Goal: Check status: Check status

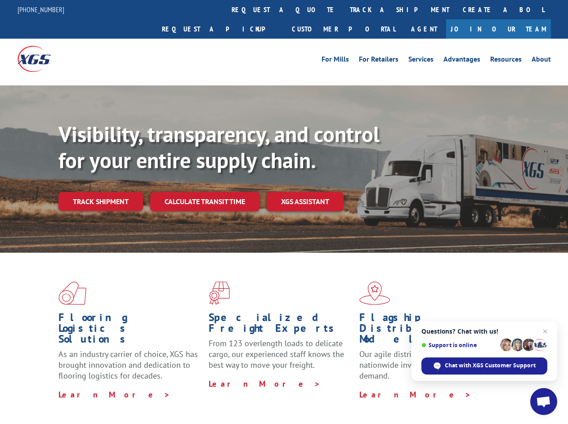
click at [284, 212] on div "Visibility, transparency, and control for your entire supply chain. Track shipm…" at bounding box center [313, 184] width 510 height 126
click at [343, 9] on link "track a shipment" at bounding box center [399, 9] width 113 height 19
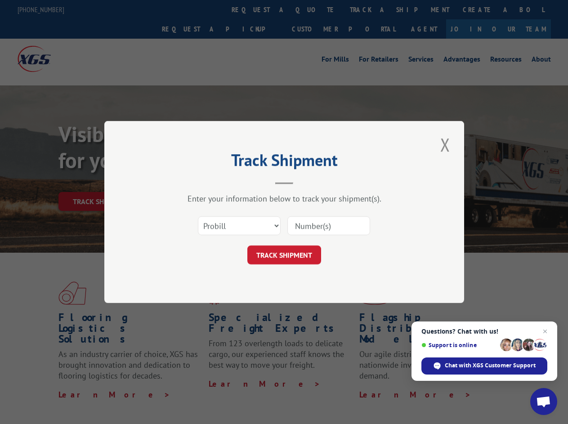
click at [314, 9] on div "Track Shipment Enter your information below to track your shipment(s). Select c…" at bounding box center [284, 212] width 568 height 424
click at [370, 9] on div "Track Shipment Enter your information below to track your shipment(s). Select c…" at bounding box center [284, 212] width 568 height 424
click at [100, 182] on div "Track Shipment Enter your information below to track your shipment(s). Select c…" at bounding box center [284, 212] width 568 height 424
click at [204, 182] on header "Track Shipment" at bounding box center [284, 169] width 270 height 31
click at [306, 182] on header "Track Shipment" at bounding box center [284, 169] width 270 height 31
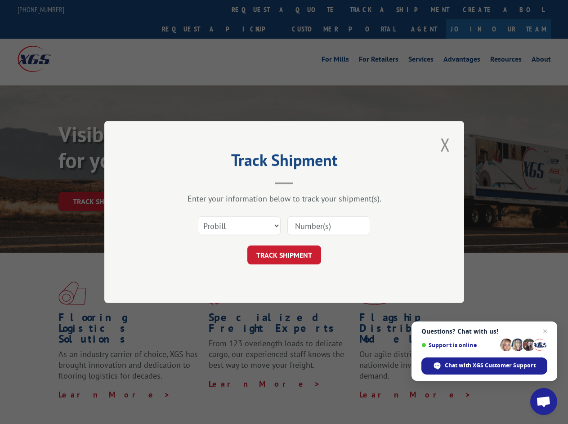
click at [544, 402] on span "Open chat" at bounding box center [543, 402] width 15 height 13
